Goal: Task Accomplishment & Management: Use online tool/utility

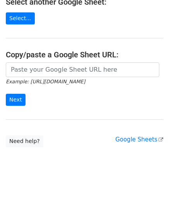
scroll to position [102, 0]
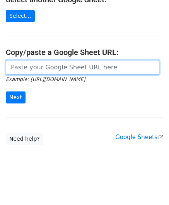
drag, startPoint x: 26, startPoint y: 66, endPoint x: 35, endPoint y: 54, distance: 14.4
click at [26, 66] on input "url" at bounding box center [83, 67] width 154 height 15
paste input "[URL][DOMAIN_NAME]"
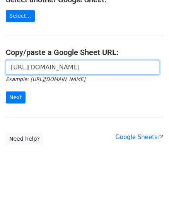
scroll to position [0, 168]
type input "[URL][DOMAIN_NAME]"
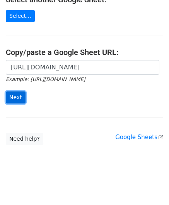
click at [18, 95] on input "Next" at bounding box center [16, 97] width 20 height 12
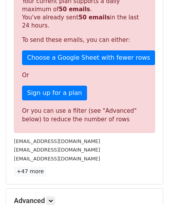
scroll to position [253, 0]
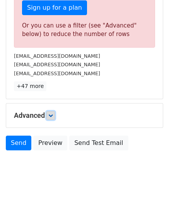
click at [53, 113] on icon at bounding box center [50, 115] width 5 height 5
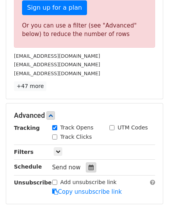
click at [89, 165] on icon at bounding box center [91, 167] width 5 height 5
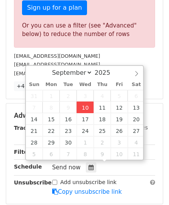
type input "[DATE] 12:00"
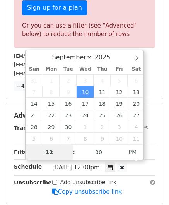
paste input "6"
type input "6"
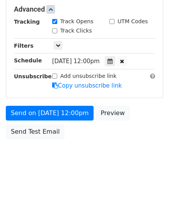
type input "[DATE] 18:00"
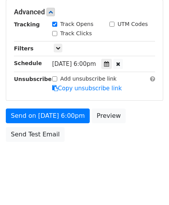
scroll to position [356, 0]
